Goal: Task Accomplishment & Management: Use online tool/utility

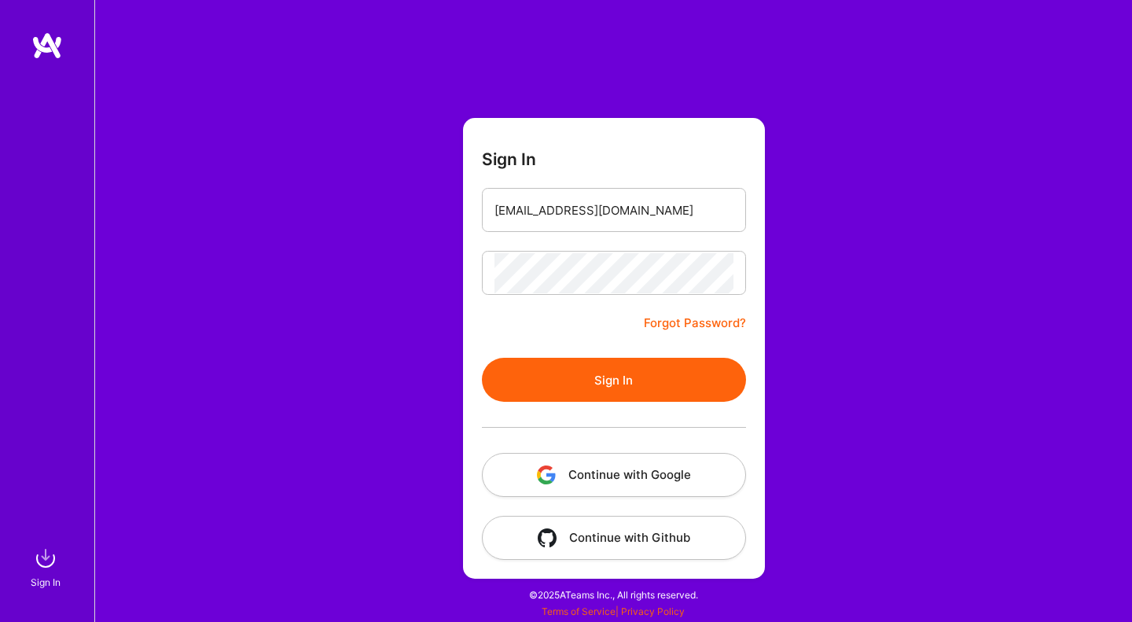
click at [619, 383] on button "Sign In" at bounding box center [614, 380] width 264 height 44
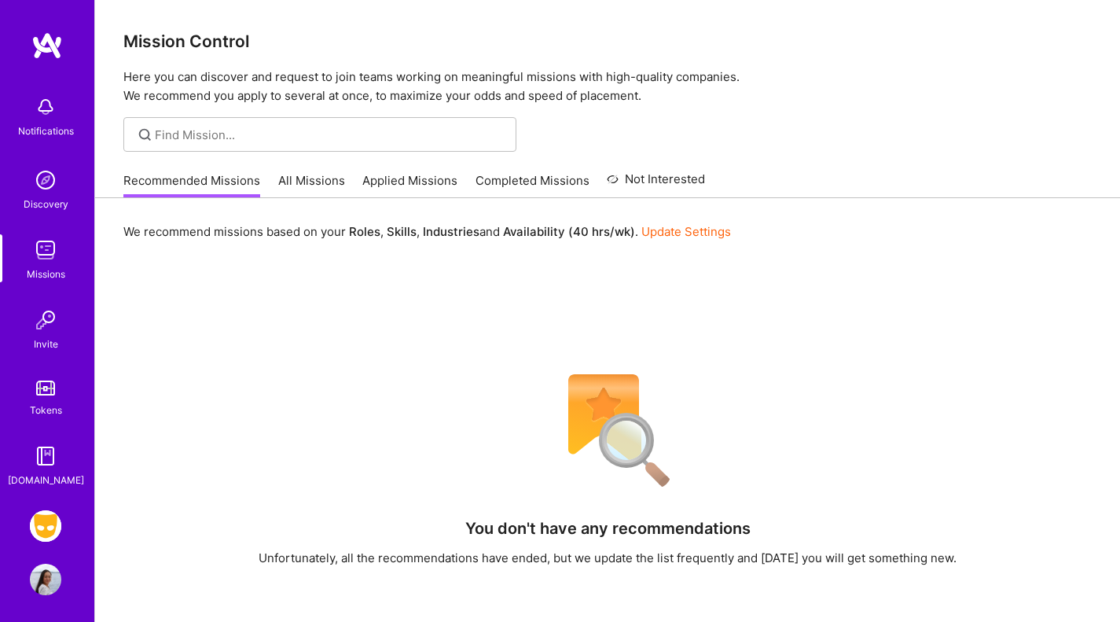
click at [54, 523] on img at bounding box center [45, 525] width 31 height 31
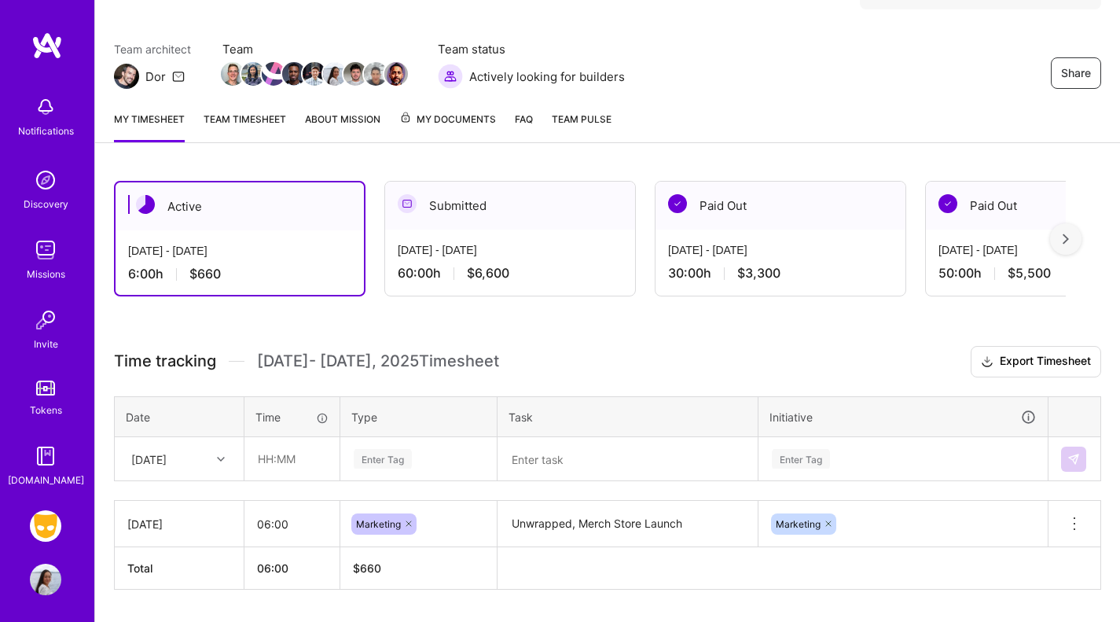
scroll to position [152, 0]
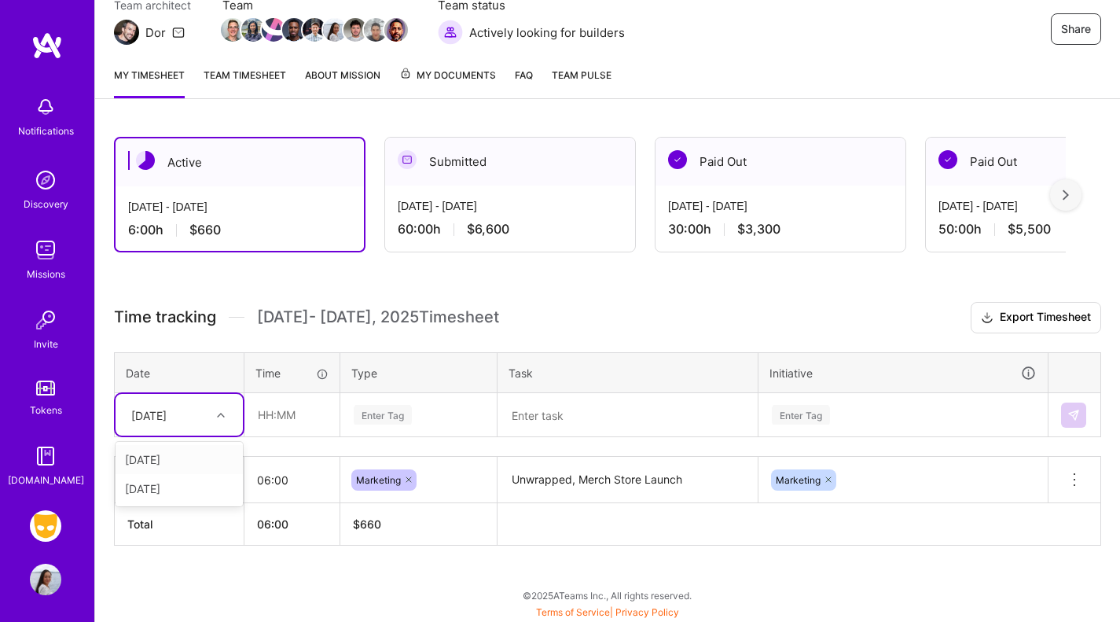
click at [161, 406] on div "[DATE]" at bounding box center [148, 414] width 35 height 17
click at [177, 482] on div "[DATE]" at bounding box center [179, 488] width 127 height 29
click at [295, 420] on input "text" at bounding box center [292, 415] width 94 height 42
type input "06:00"
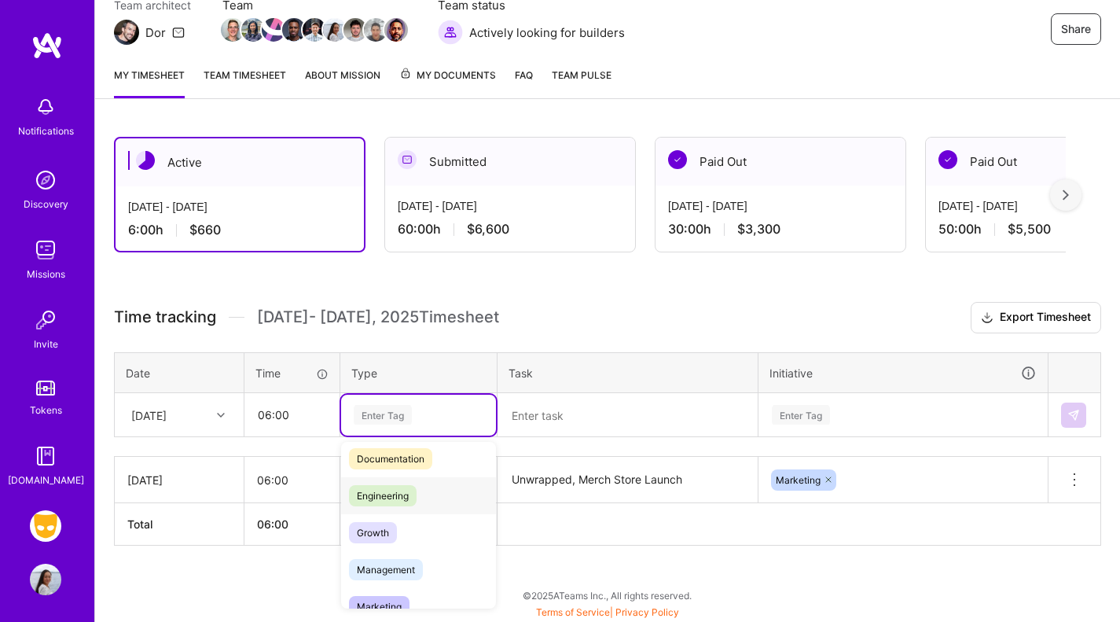
scroll to position [83, 0]
click at [400, 596] on span "Marketing" at bounding box center [379, 605] width 61 height 21
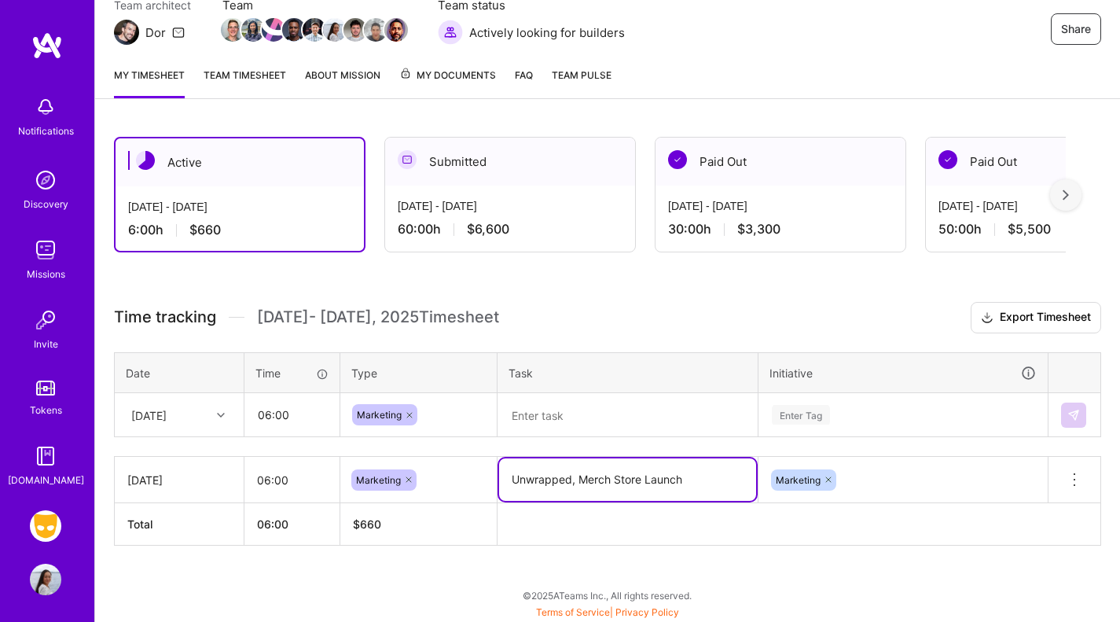
drag, startPoint x: 692, startPoint y: 482, endPoint x: 505, endPoint y: 474, distance: 187.2
click at [505, 474] on textarea "Unwrapped, Merch Store Launch" at bounding box center [627, 479] width 257 height 42
click at [570, 426] on textarea at bounding box center [627, 414] width 257 height 41
paste textarea "Unwrapped, Merch Store Launch"
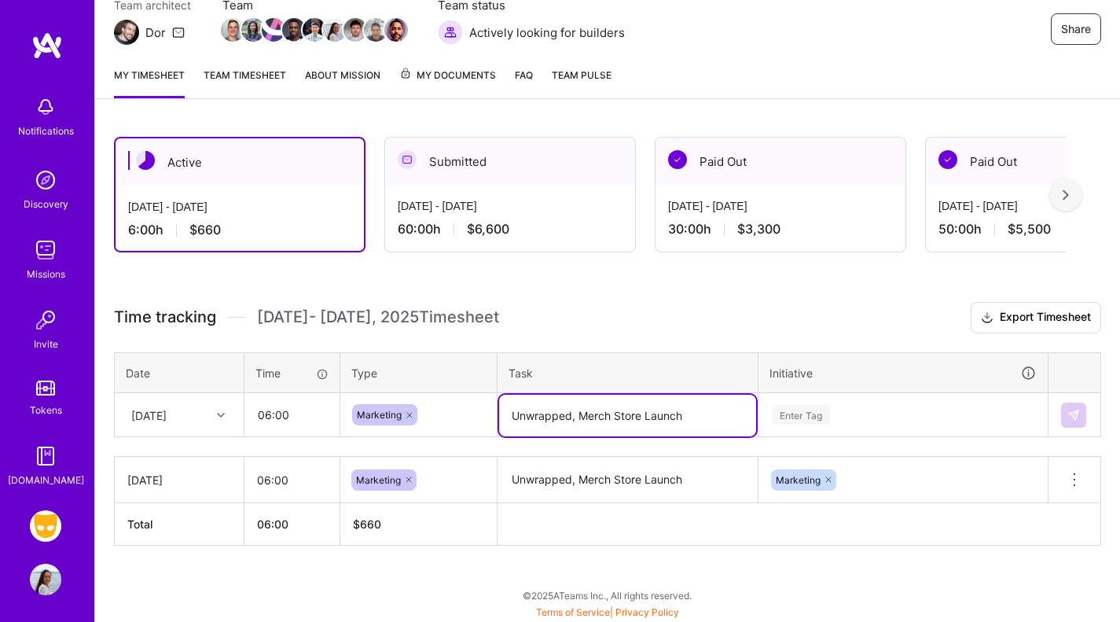
type textarea "Unwrapped, Merch Store Launch"
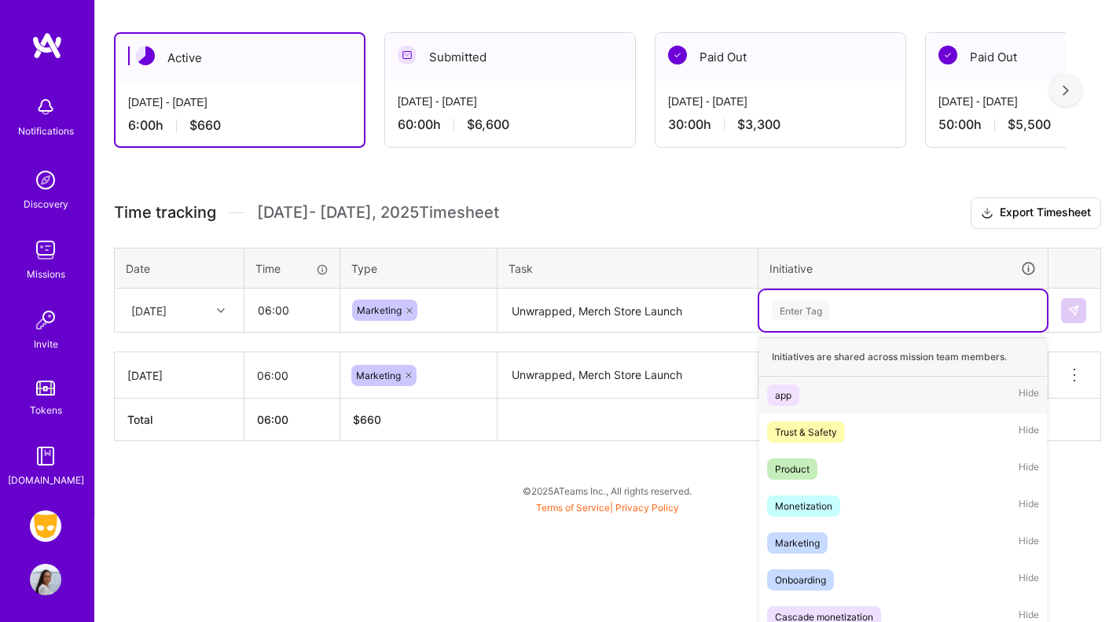
click at [821, 331] on div "option app focused, 1 of 9. 9 results available. Use Up and Down to choose opti…" at bounding box center [903, 310] width 288 height 41
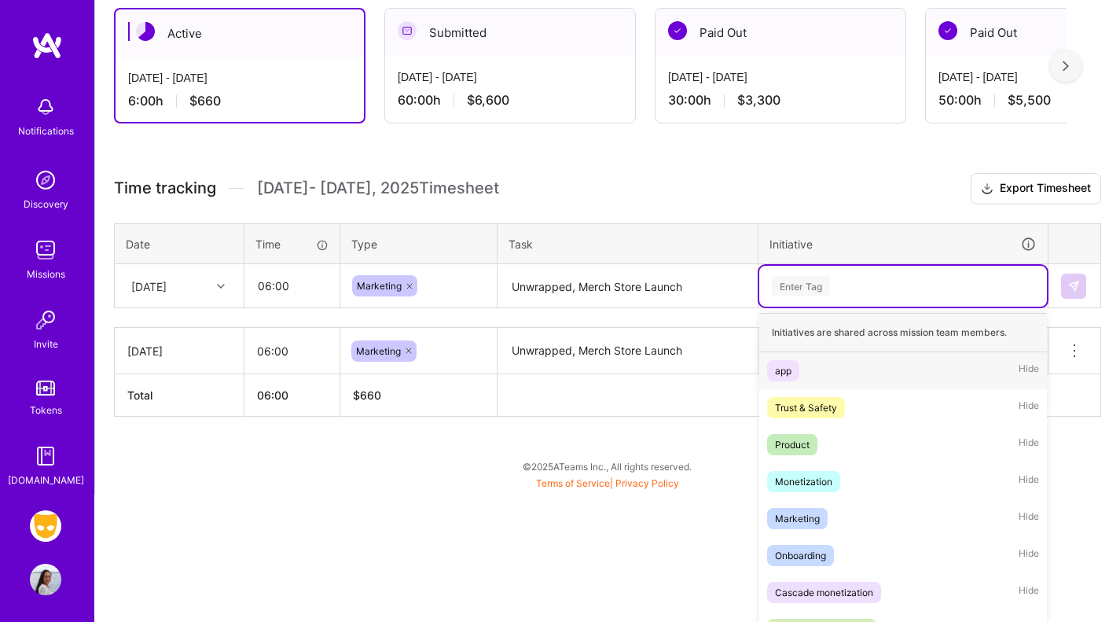
scroll to position [294, 0]
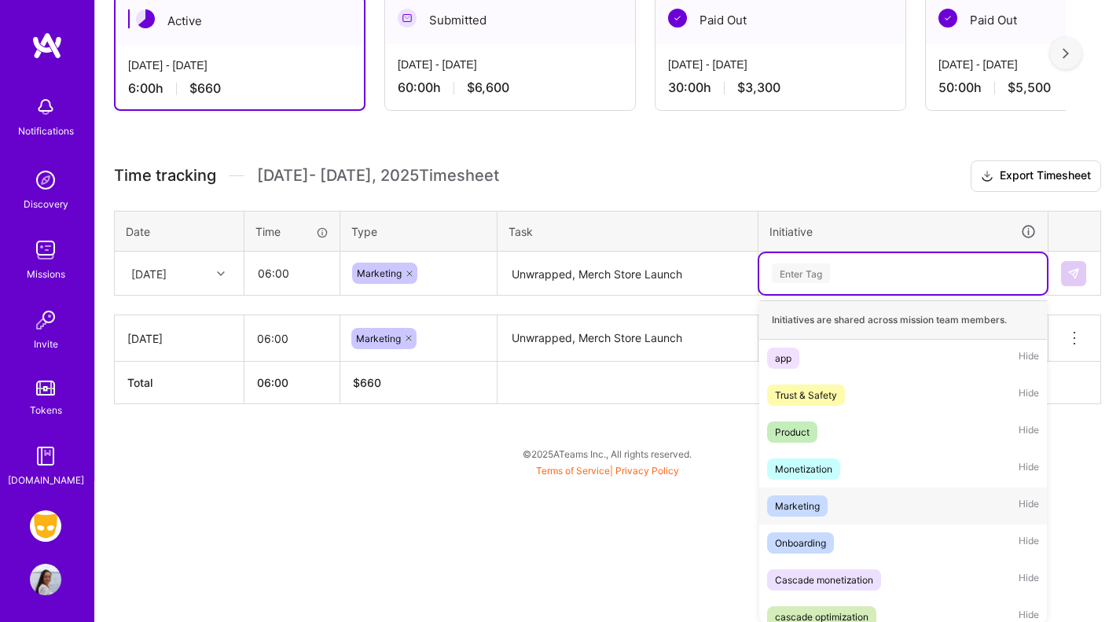
click at [808, 501] on div "Marketing" at bounding box center [797, 505] width 45 height 17
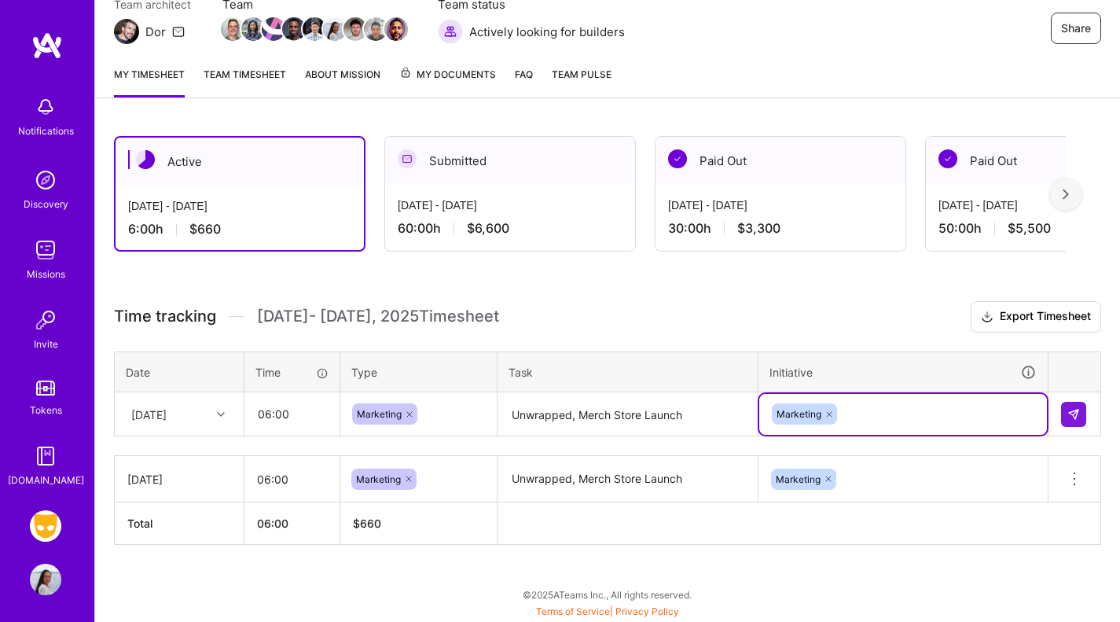
scroll to position [152, 0]
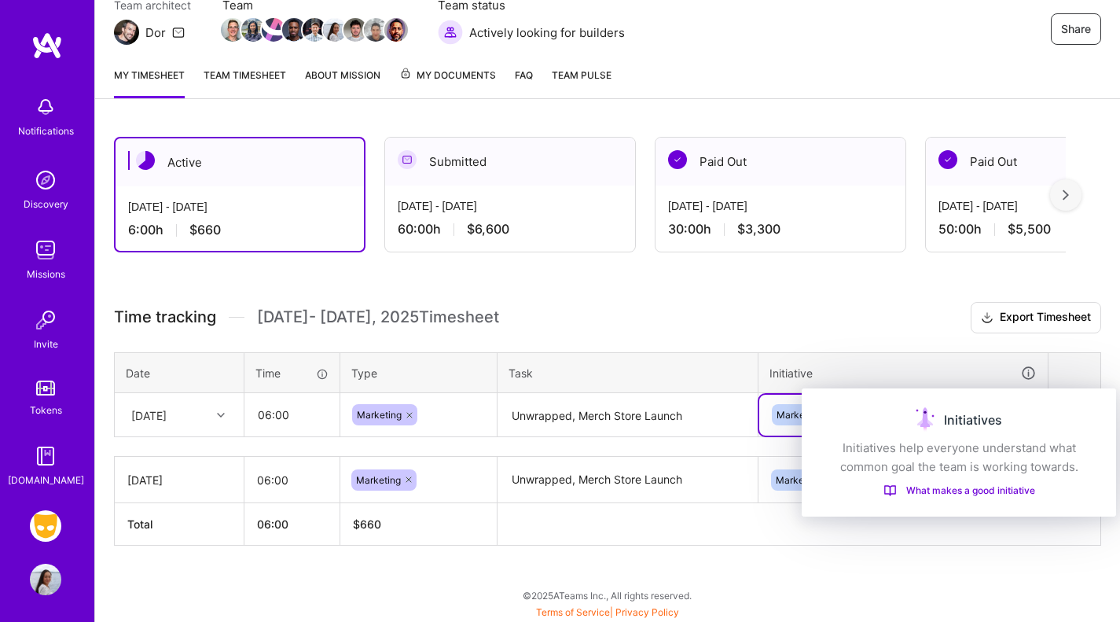
click at [1029, 365] on icon at bounding box center [1028, 373] width 17 height 17
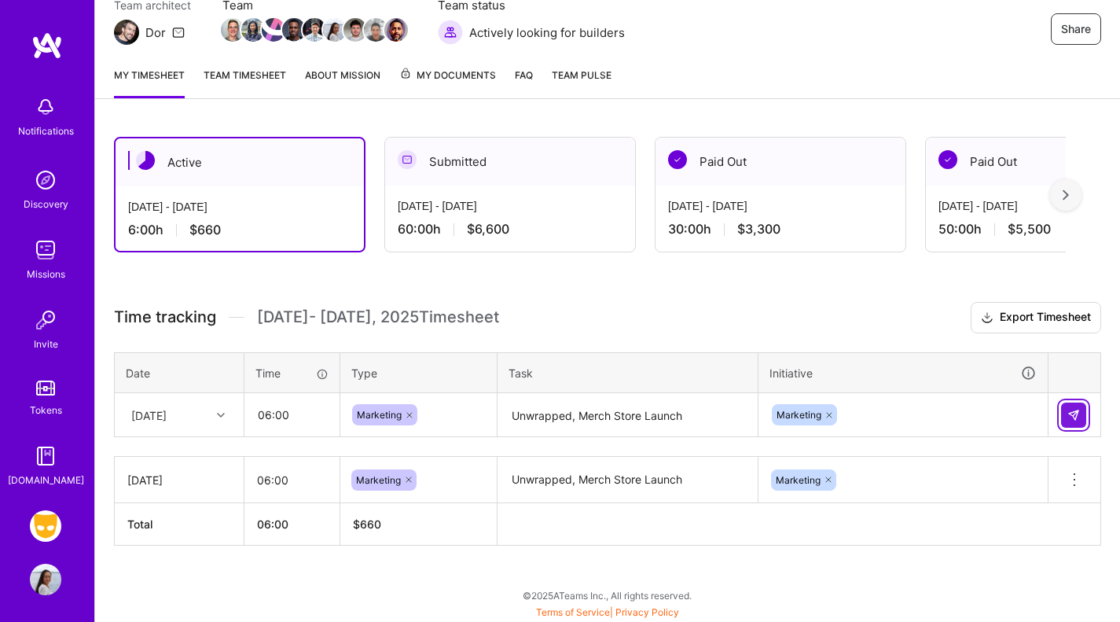
click at [1070, 406] on button at bounding box center [1073, 414] width 25 height 25
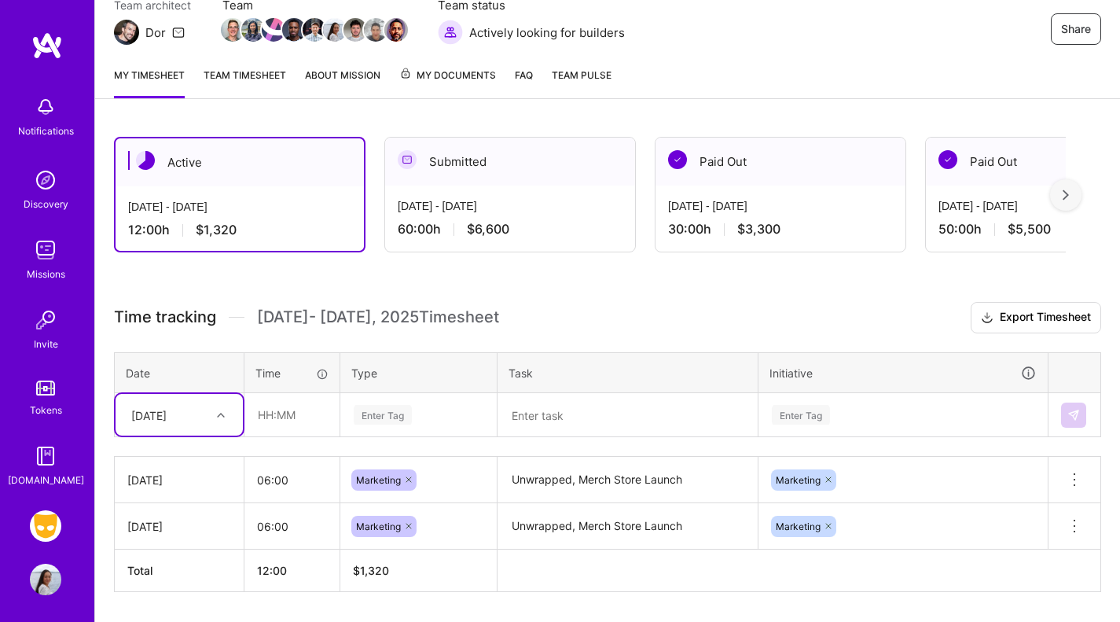
click at [167, 423] on div "[DATE]" at bounding box center [166, 415] width 87 height 26
click at [172, 478] on div "[DATE]" at bounding box center [179, 488] width 127 height 29
click at [281, 427] on input "text" at bounding box center [292, 415] width 94 height 42
type input "06:00"
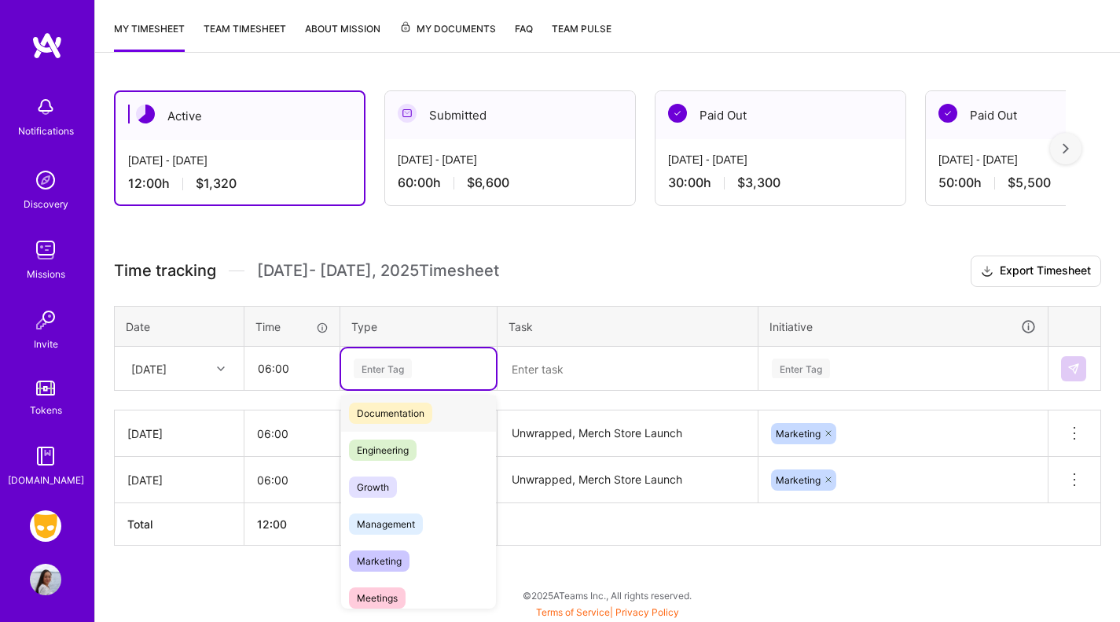
scroll to position [82, 0]
click at [415, 543] on div "Marketing" at bounding box center [418, 559] width 155 height 37
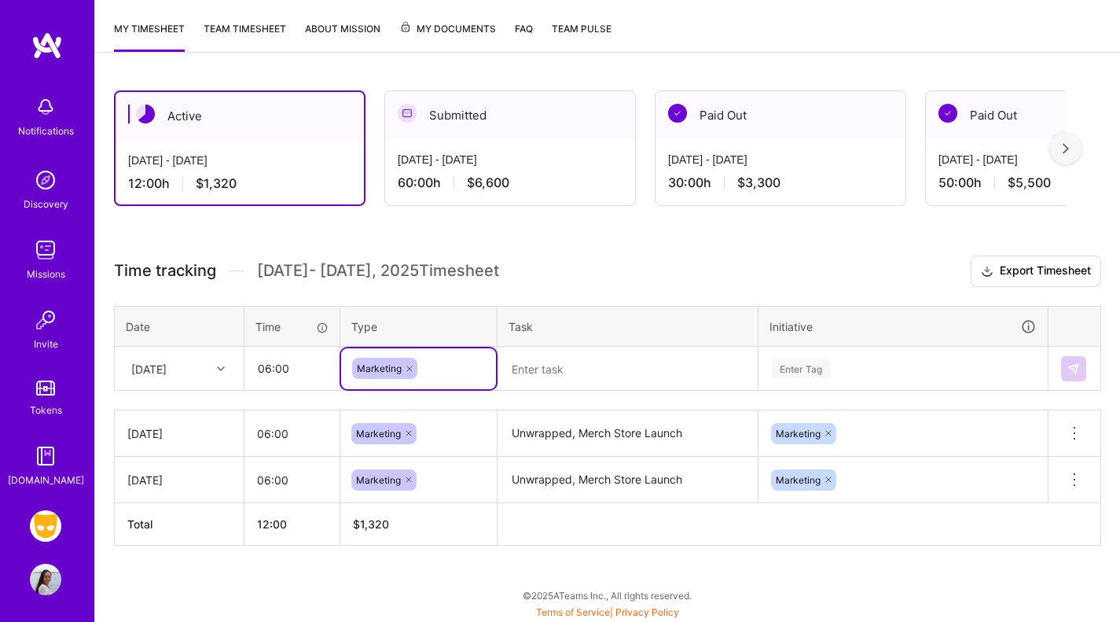
click at [600, 384] on textarea at bounding box center [627, 369] width 257 height 42
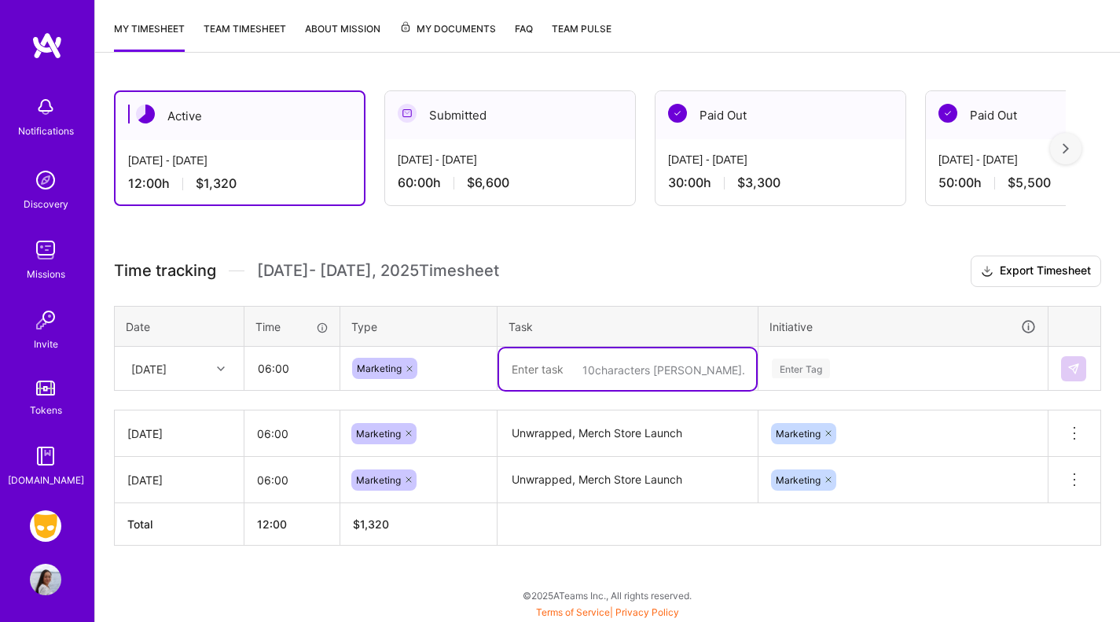
paste textarea "Unwrapped, Merch Store Launch"
type textarea "Unwrapped, Merch Store Launch"
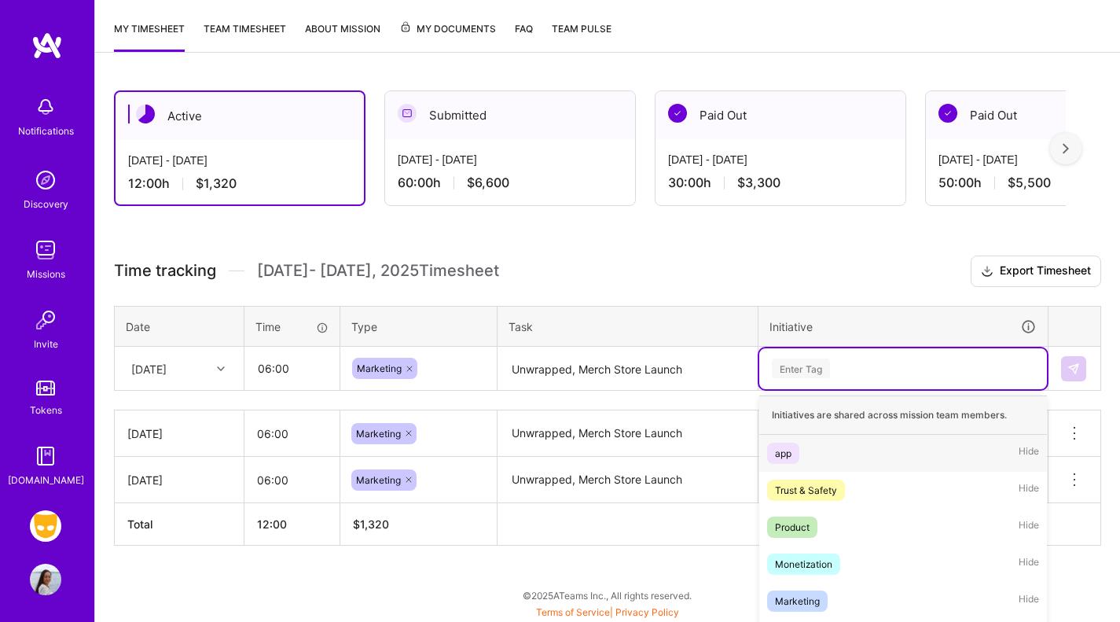
click at [834, 363] on div "option Marketing, selected. option app focused, 1 of 9. 9 results available. Us…" at bounding box center [903, 368] width 288 height 41
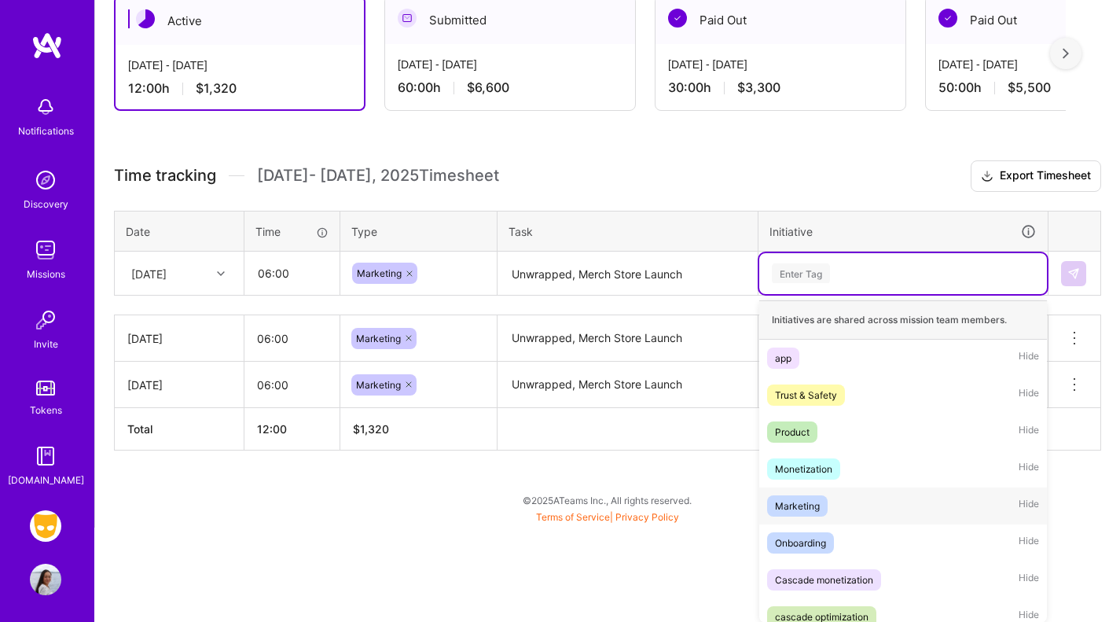
click at [845, 512] on div "Marketing Hide" at bounding box center [903, 505] width 288 height 37
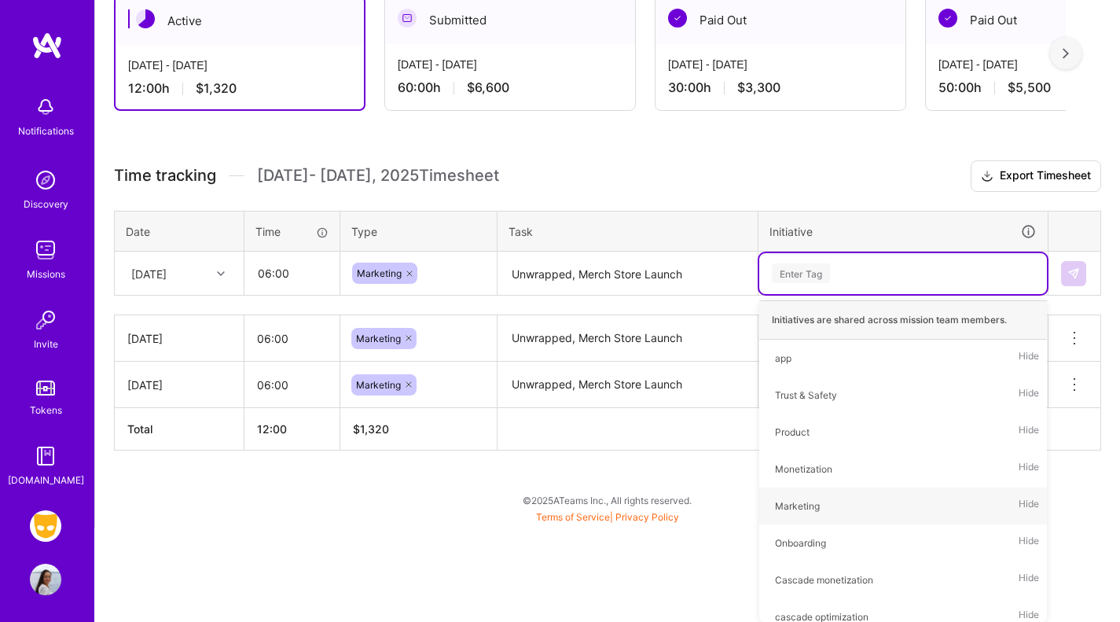
scroll to position [199, 0]
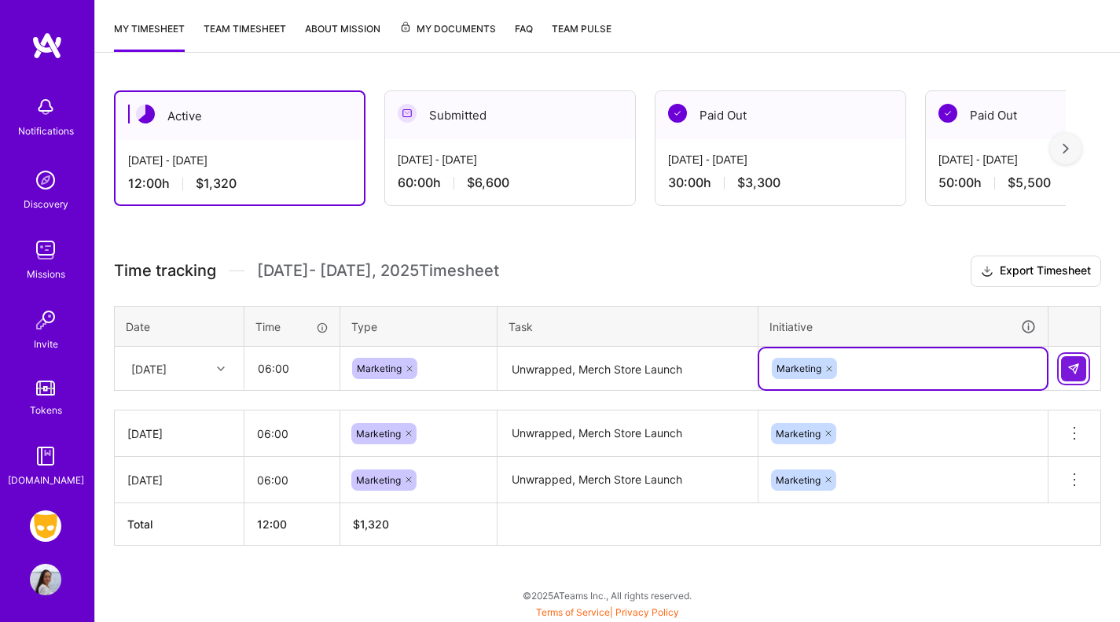
click at [1072, 365] on img at bounding box center [1073, 368] width 13 height 13
